Goal: Task Accomplishment & Management: Complete application form

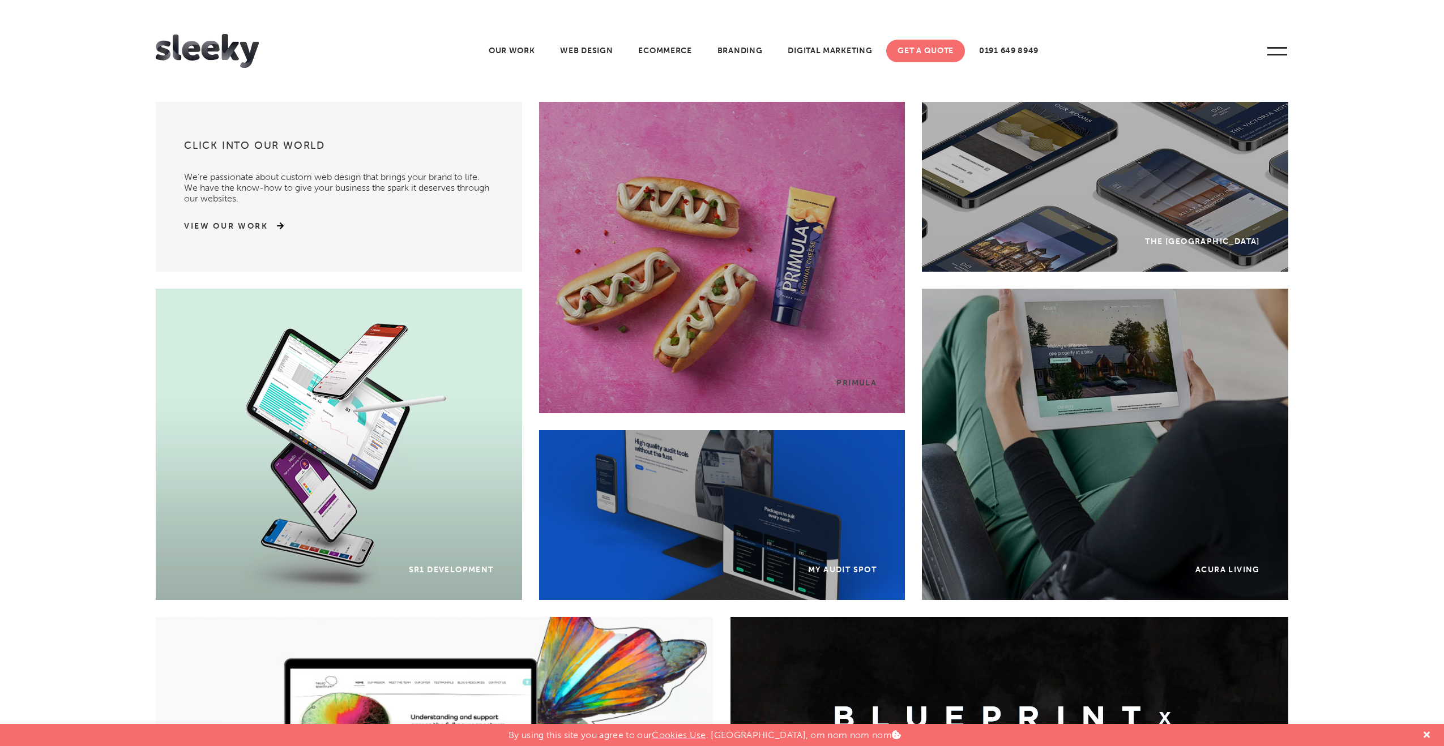
click at [914, 49] on link "Get A Quote" at bounding box center [925, 51] width 79 height 23
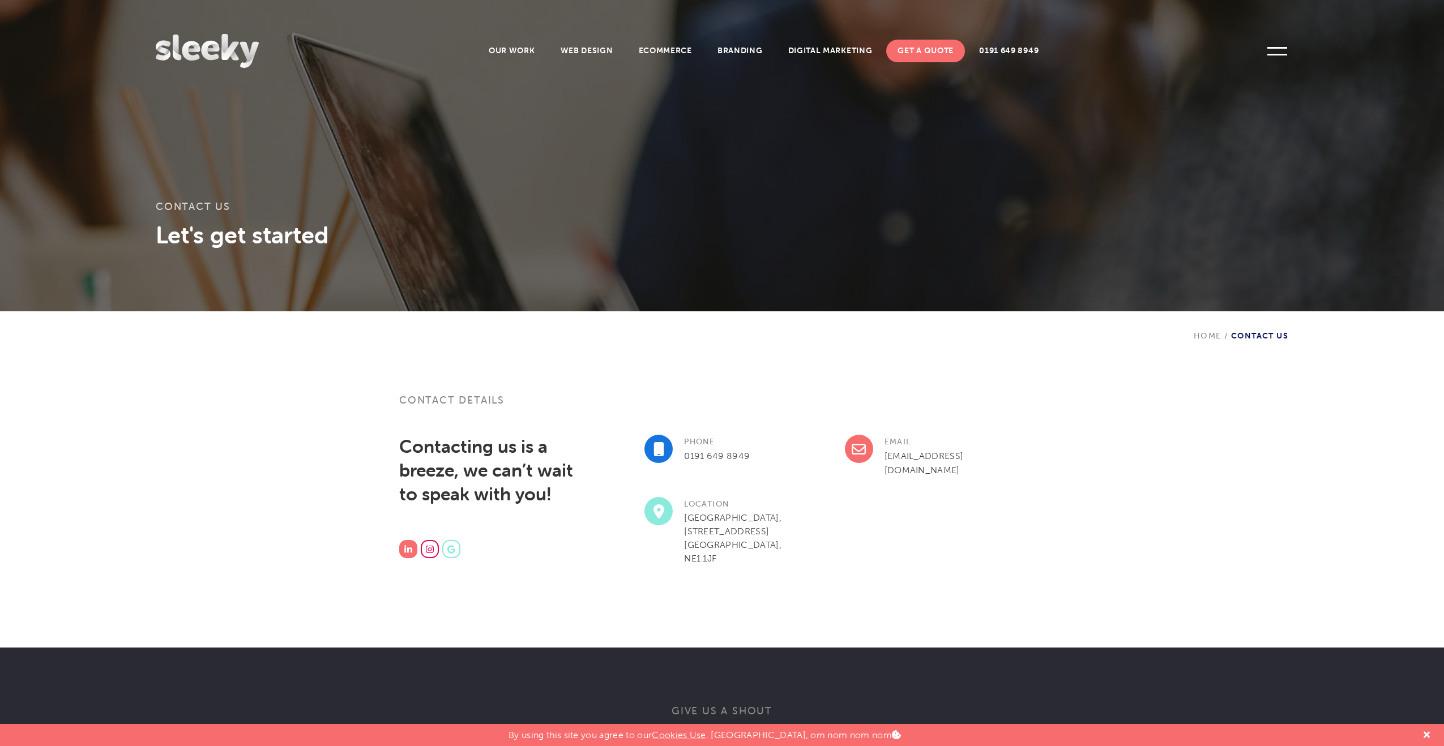
click at [409, 549] on img at bounding box center [407, 549] width 7 height 8
click at [574, 49] on link "Web Design" at bounding box center [586, 51] width 75 height 23
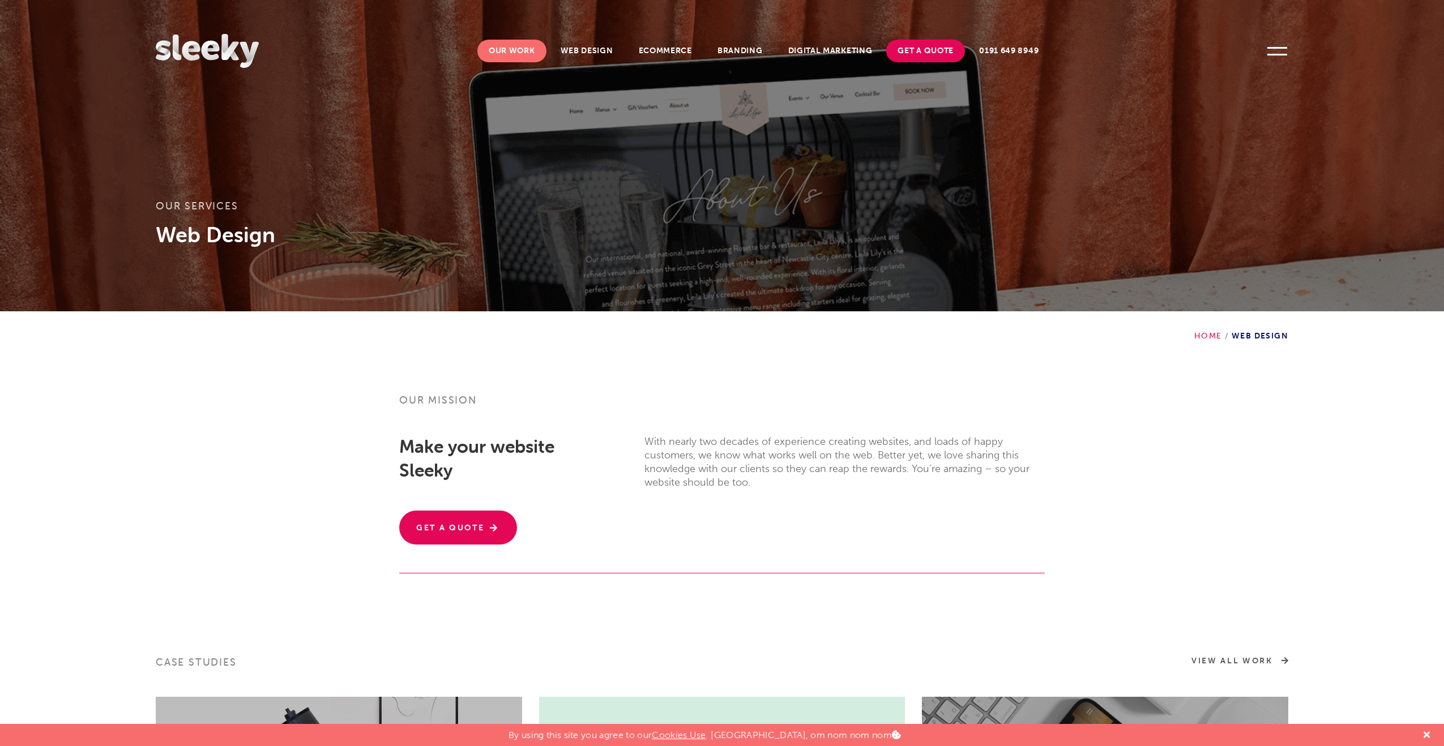
click at [526, 41] on link "Our Work" at bounding box center [511, 51] width 69 height 23
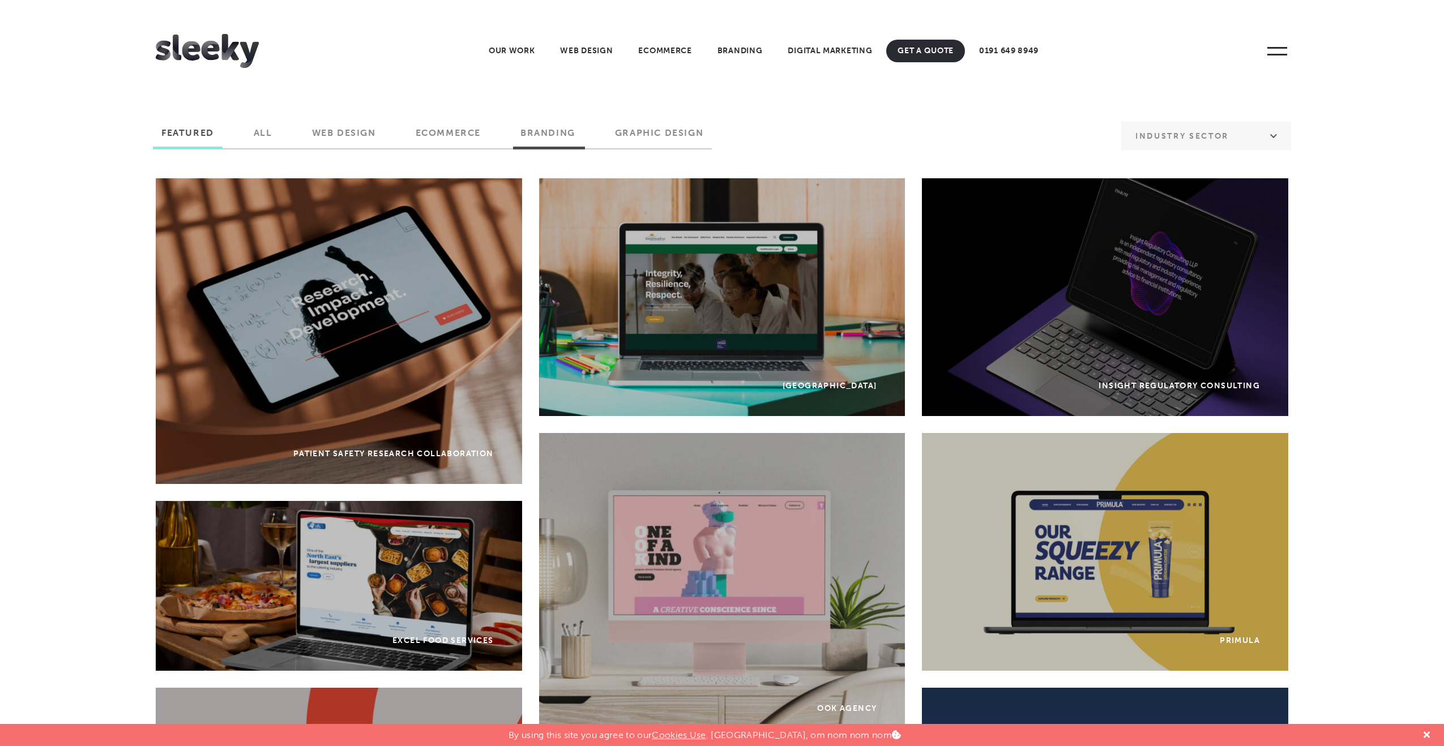
click at [545, 130] on label "Branding" at bounding box center [548, 136] width 72 height 19
click at [0, 0] on input "Branding" at bounding box center [0, 0] width 0 height 0
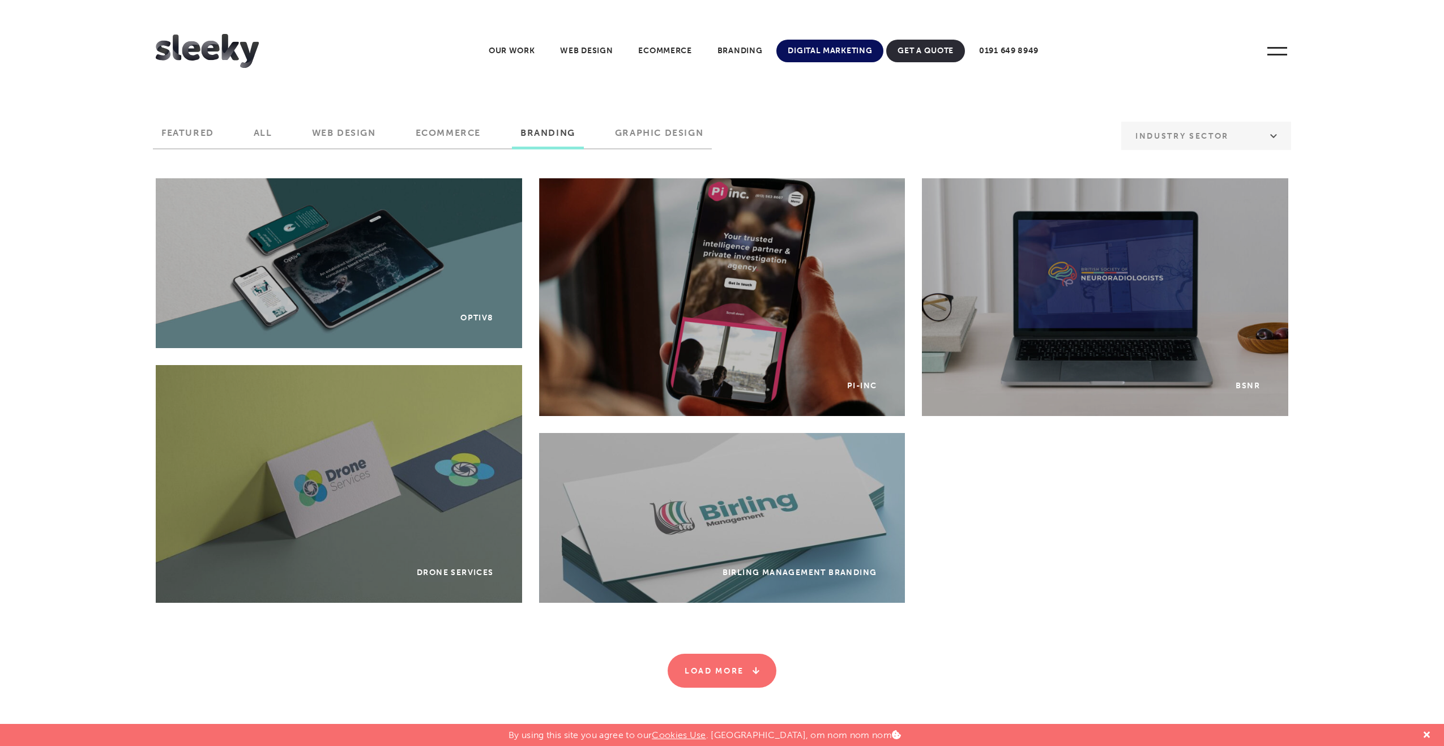
click at [837, 53] on link "Digital Marketing" at bounding box center [829, 51] width 107 height 23
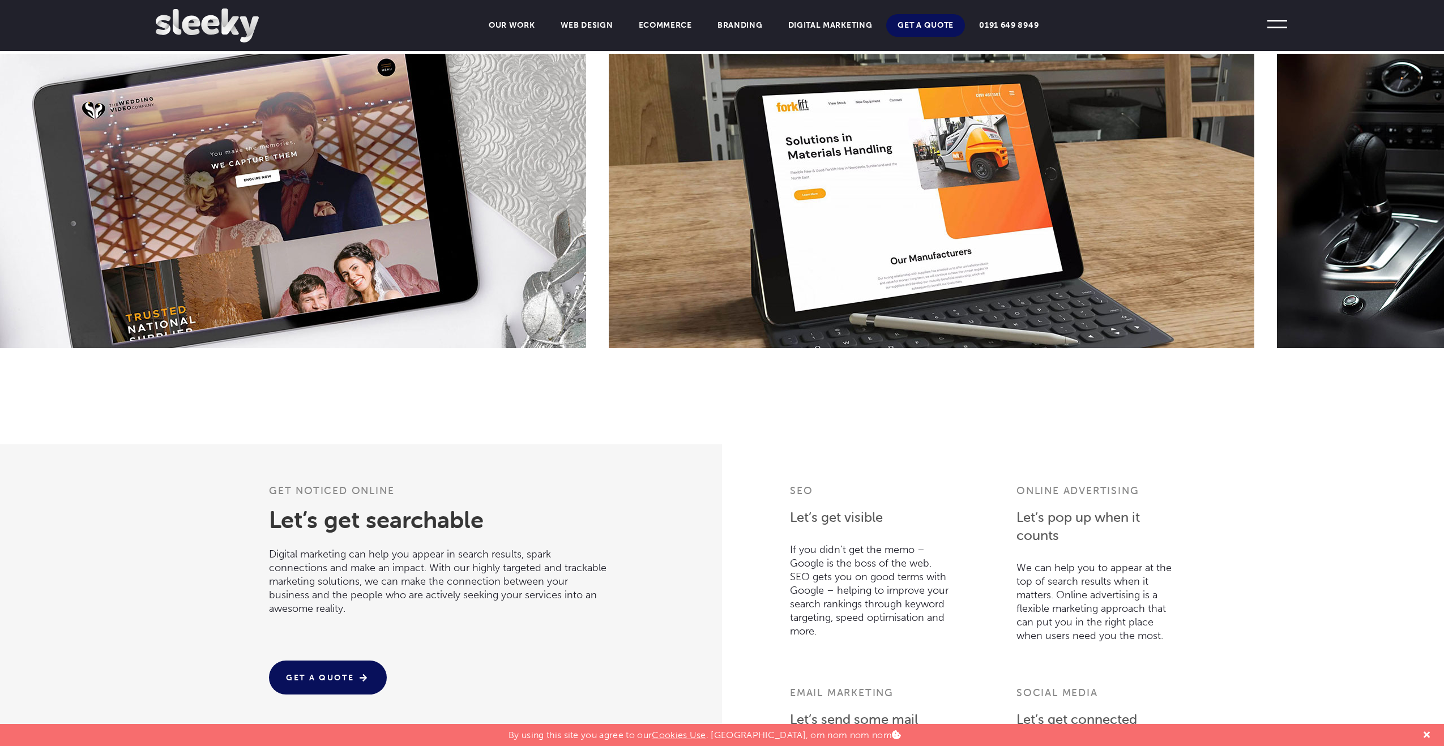
scroll to position [755, 0]
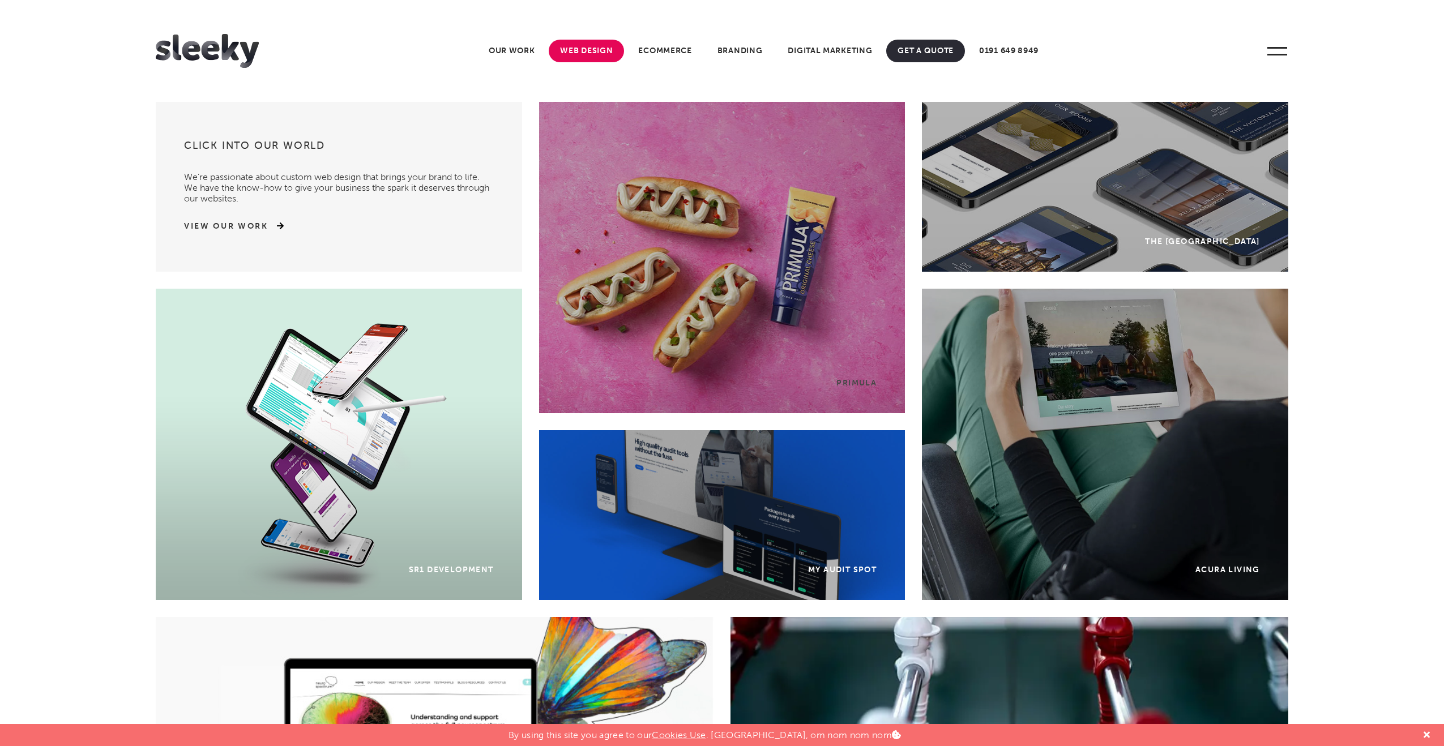
click at [584, 46] on link "Web Design" at bounding box center [586, 51] width 75 height 23
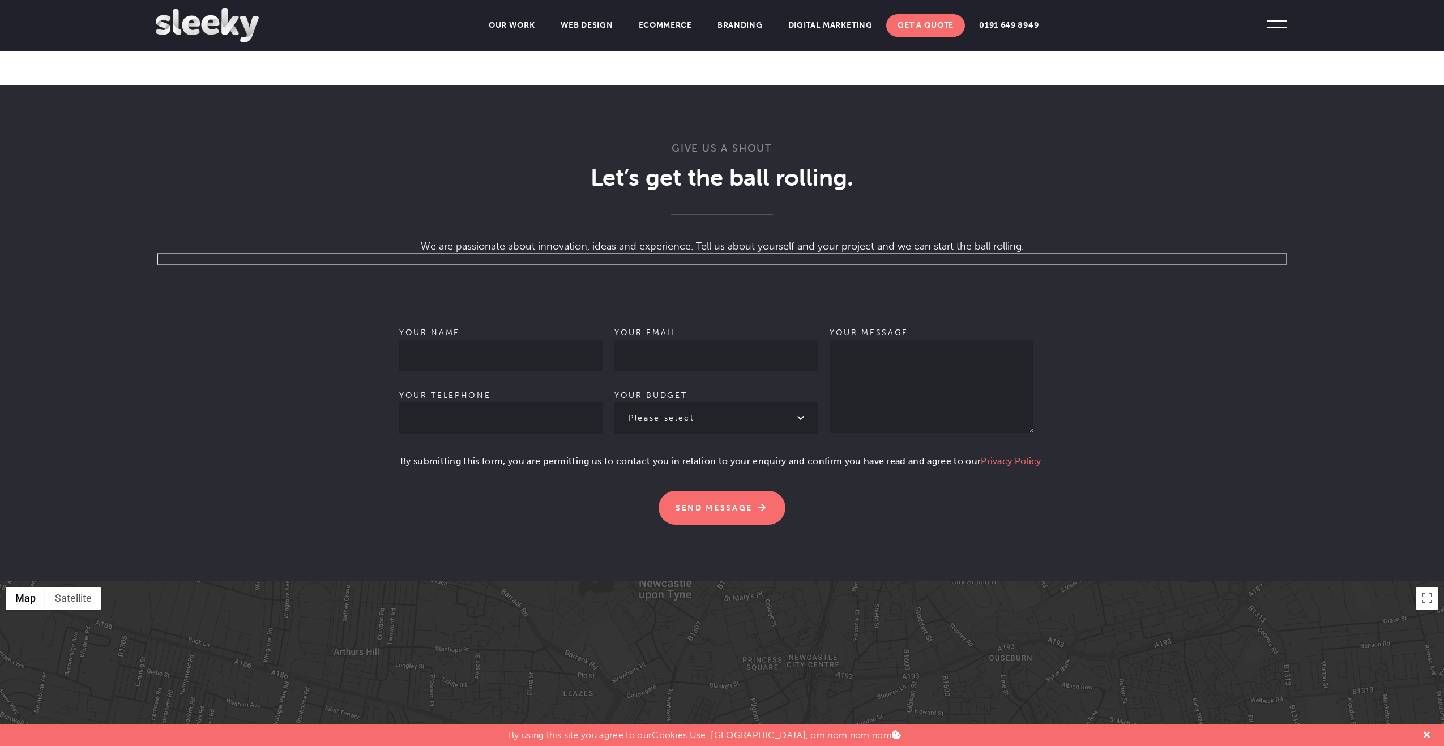
scroll to position [571, 0]
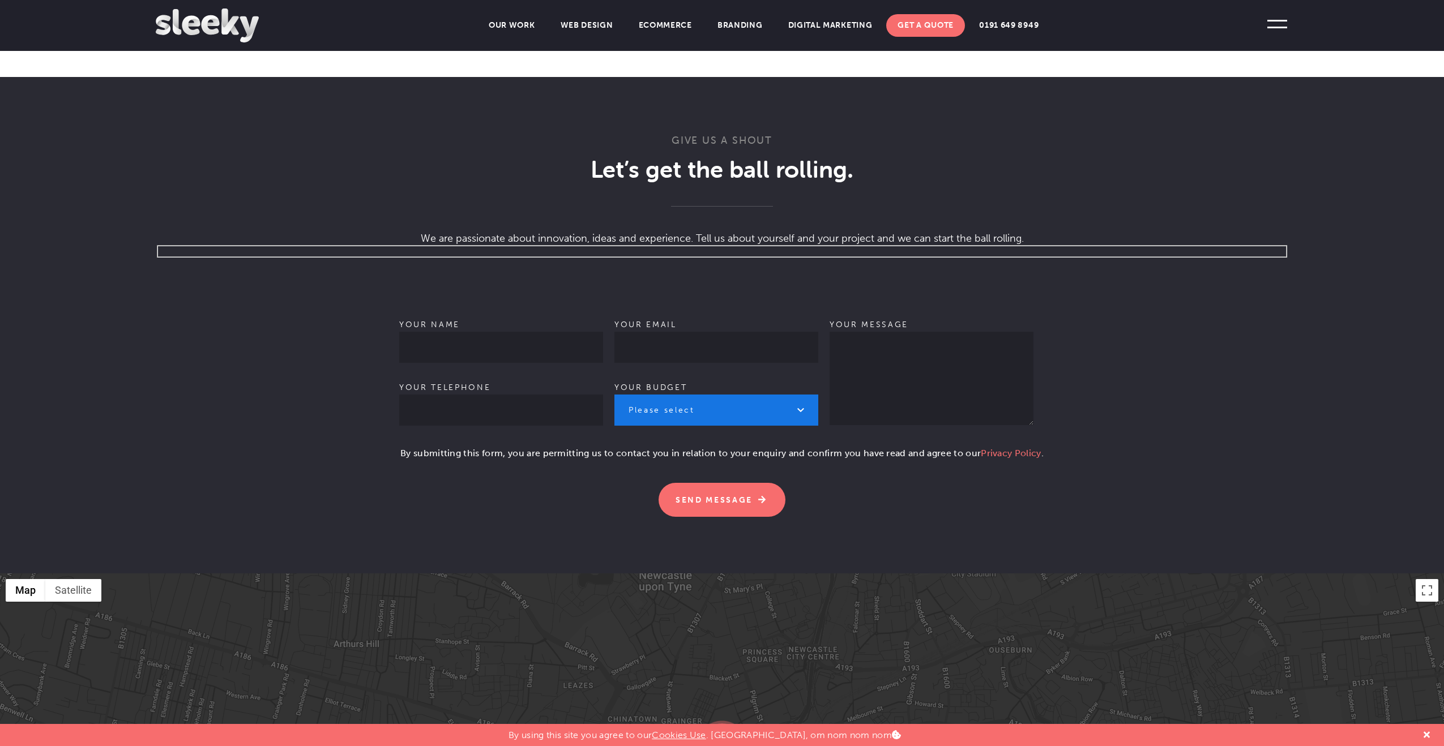
click at [751, 396] on select "Please select £1k - £2k £2k - £3k £3k - £4k £4k - £5k £5k - £10k More than £10k" at bounding box center [716, 410] width 204 height 31
